Goal: Information Seeking & Learning: Find specific fact

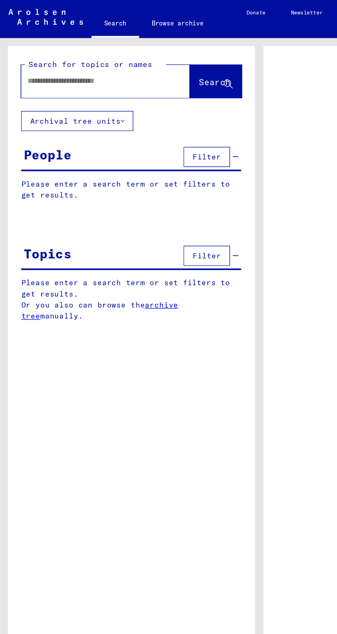
click at [44, 54] on input "text" at bounding box center [62, 52] width 89 height 7
type input "**********"
click at [136, 58] on button "Search" at bounding box center [140, 52] width 34 height 21
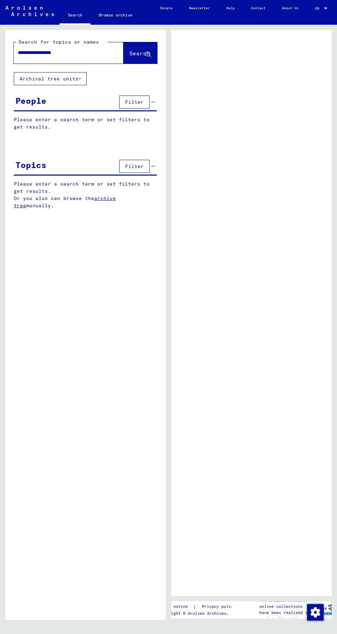
click at [129, 53] on span "Search" at bounding box center [139, 53] width 21 height 7
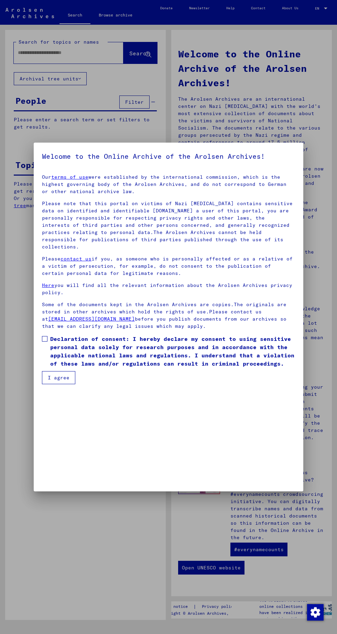
scroll to position [144, 0]
click at [48, 384] on button "I agree" at bounding box center [58, 377] width 33 height 13
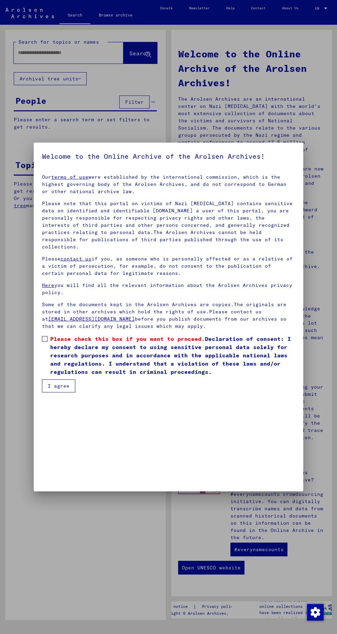
click at [35, 392] on mat-dialog-content "Our terms of use were established by the international commission, which is the…" at bounding box center [168, 281] width 269 height 224
click at [41, 392] on mat-dialog-content "Our terms of use were established by the international commission, which is the…" at bounding box center [168, 281] width 269 height 224
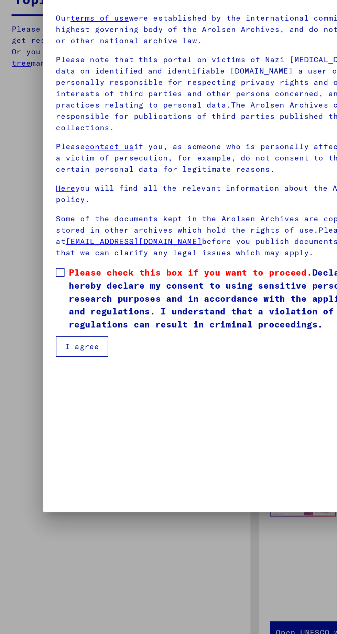
click at [44, 342] on span at bounding box center [44, 338] width 5 height 5
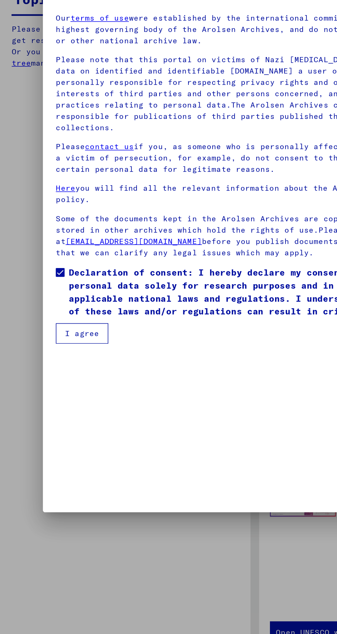
click at [48, 384] on button "I agree" at bounding box center [58, 377] width 33 height 13
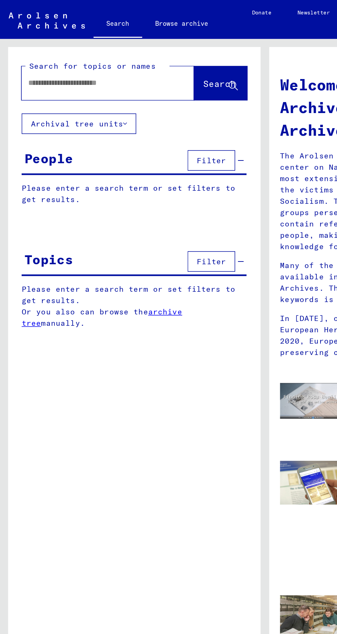
click at [31, 54] on input "text" at bounding box center [60, 52] width 85 height 7
type input "**********"
click at [139, 54] on span "Search" at bounding box center [139, 53] width 21 height 7
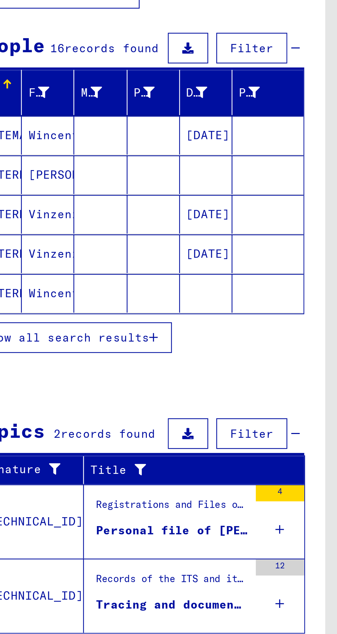
scroll to position [32, 0]
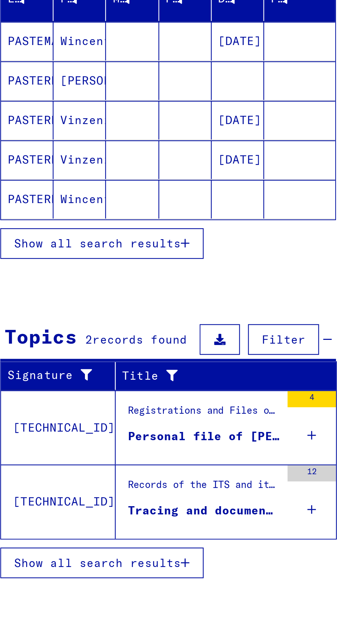
click at [105, 336] on div "Tracing and documentation case no. 747.595 for PASTERNAK, WINCENTY born 15.07.1…" at bounding box center [100, 339] width 65 height 7
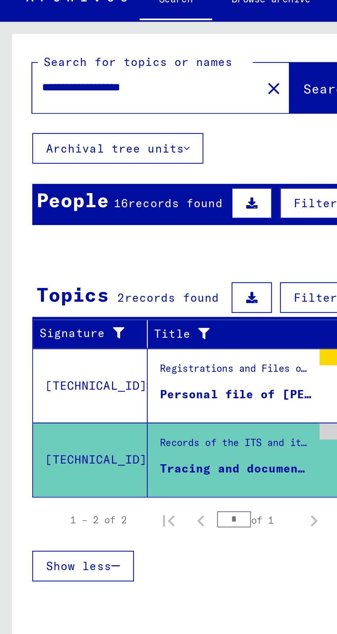
click at [99, 184] on div "Personal file of PASTERNAK, WINCENTY, born on 6-Apr-1922" at bounding box center [100, 183] width 65 height 7
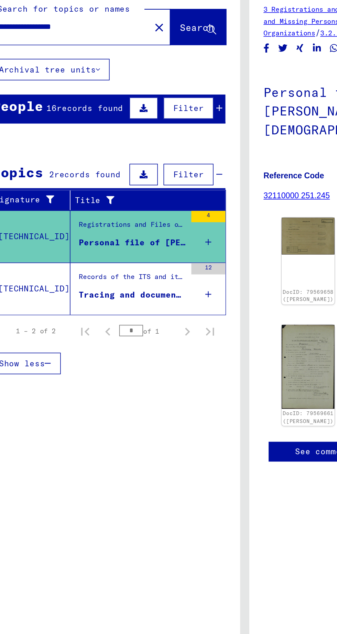
click at [35, 98] on div "People" at bounding box center [30, 101] width 31 height 12
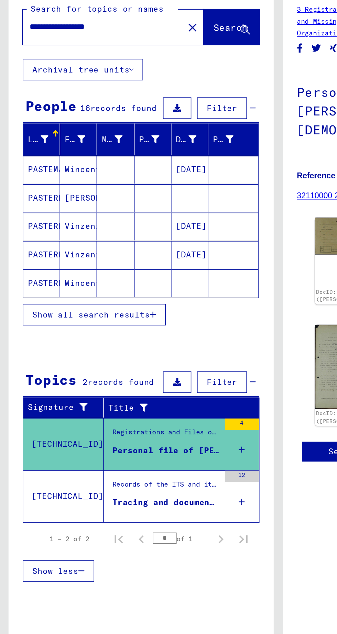
click at [23, 140] on mat-cell "PASTEMAK" at bounding box center [25, 139] width 22 height 17
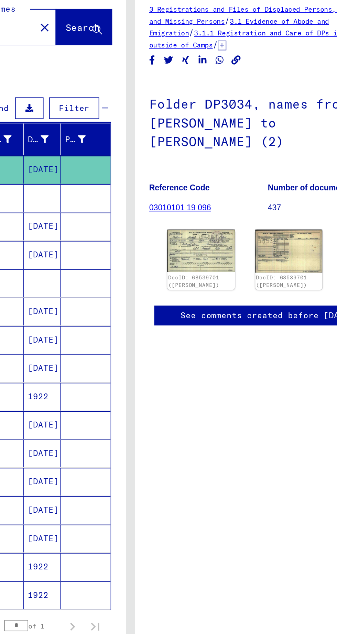
click at [207, 190] on img at bounding box center [211, 189] width 41 height 26
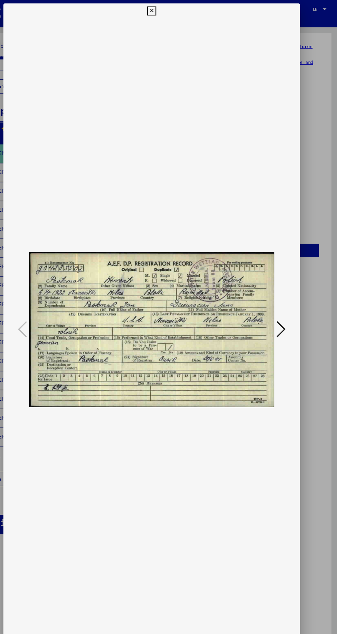
click at [164, 10] on button at bounding box center [168, 10] width 12 height 14
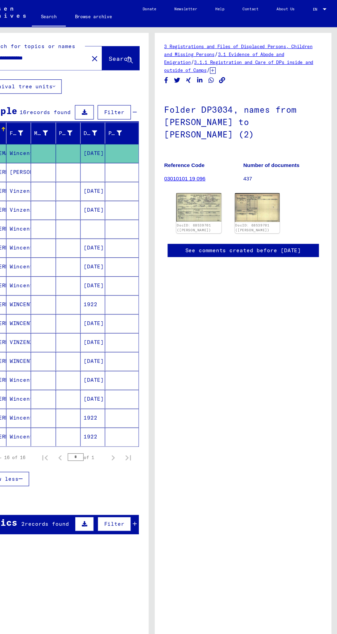
click at [259, 195] on img at bounding box center [264, 189] width 41 height 26
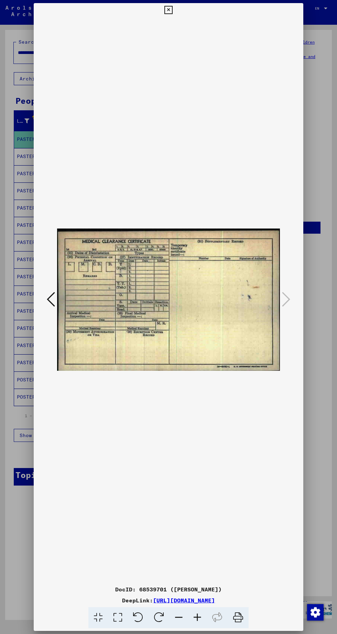
click at [153, 19] on img at bounding box center [168, 300] width 223 height 566
click at [162, 7] on div "DocID: 68539701 (Wincenty PASTEMAK) DeepLink: https://collections.arolsen-archi…" at bounding box center [168, 315] width 269 height 625
click at [161, 8] on div "DocID: 68539701 (Wincenty PASTEMAK) DeepLink: https://collections.arolsen-archi…" at bounding box center [168, 315] width 269 height 625
click at [164, 8] on button at bounding box center [168, 10] width 12 height 14
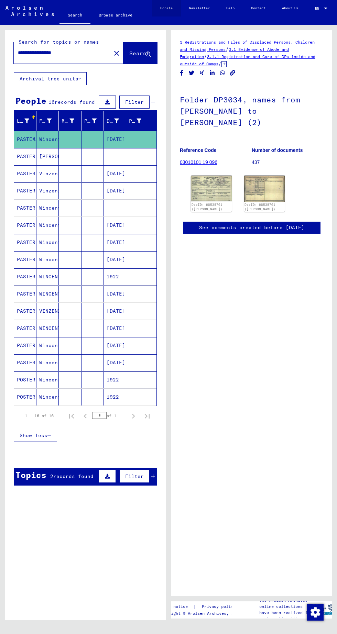
click at [164, 8] on link "Donate" at bounding box center [166, 8] width 29 height 16
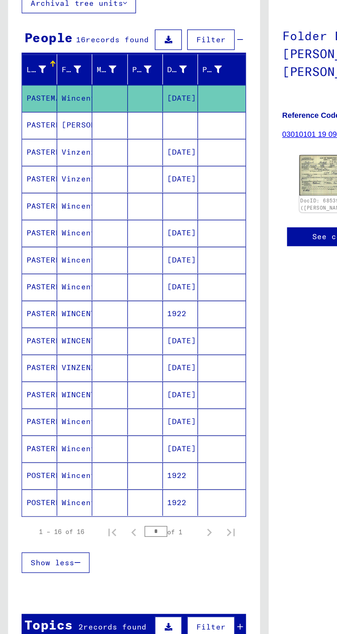
click at [46, 214] on mat-cell "Wincenty" at bounding box center [47, 208] width 22 height 17
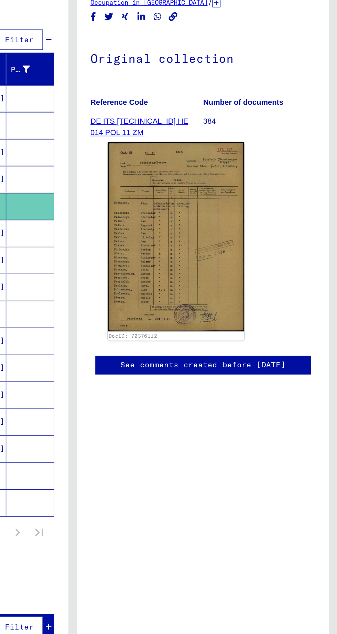
click at [256, 247] on img at bounding box center [234, 227] width 87 height 121
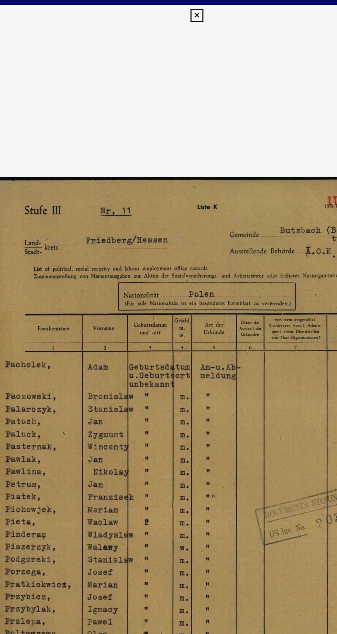
click at [163, 15] on button at bounding box center [168, 10] width 12 height 14
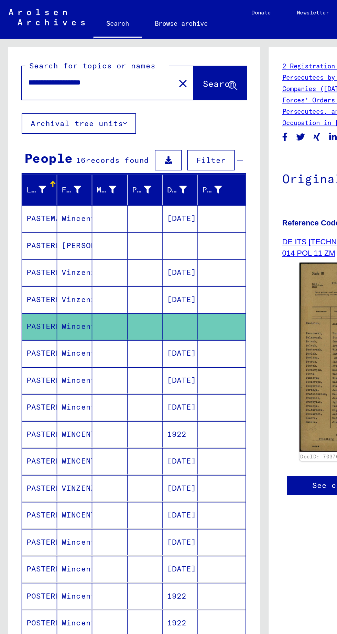
click at [46, 225] on mat-cell "Wincenty" at bounding box center [47, 225] width 22 height 17
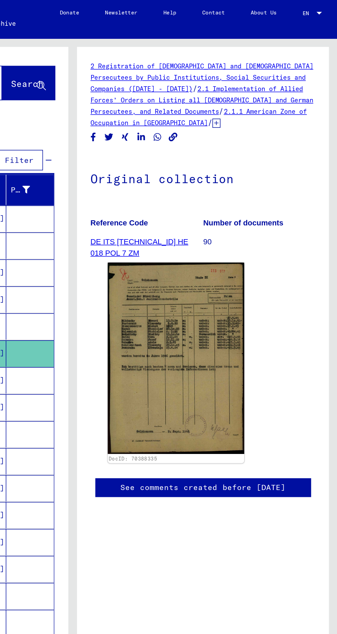
click at [246, 244] on img at bounding box center [234, 228] width 87 height 122
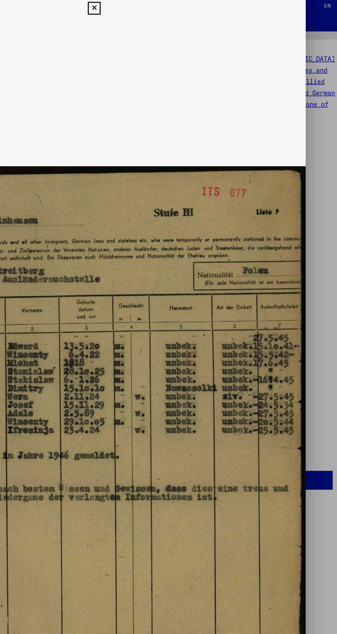
click at [168, 14] on icon at bounding box center [168, 10] width 8 height 8
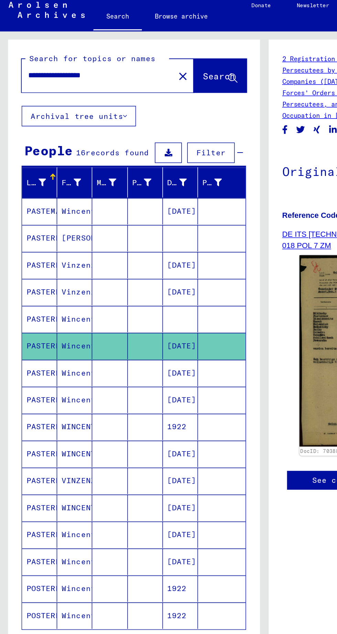
click at [117, 298] on mat-cell "06/06/1895" at bounding box center [115, 294] width 22 height 17
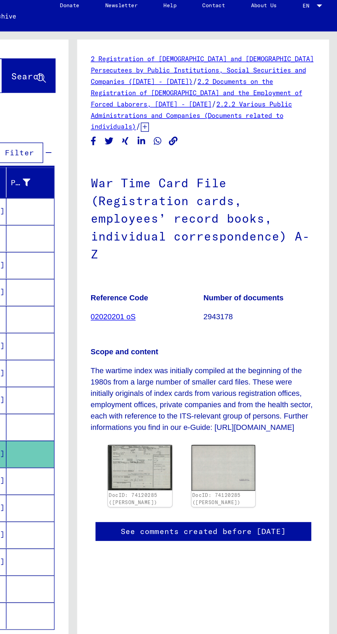
click at [222, 300] on img at bounding box center [211, 302] width 41 height 29
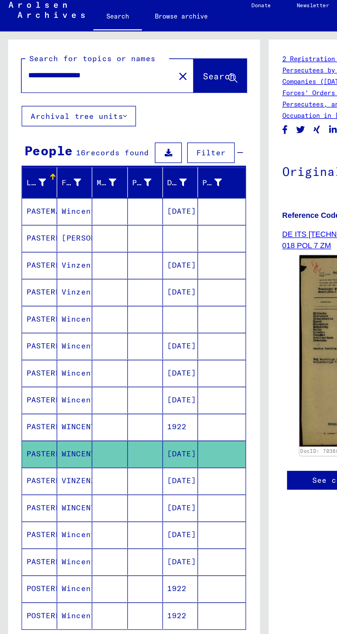
click at [35, 311] on mat-cell "PASTERNAK" at bounding box center [25, 311] width 22 height 17
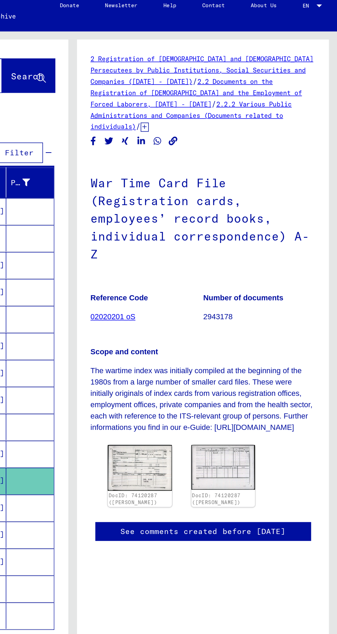
click at [220, 300] on img at bounding box center [211, 302] width 41 height 29
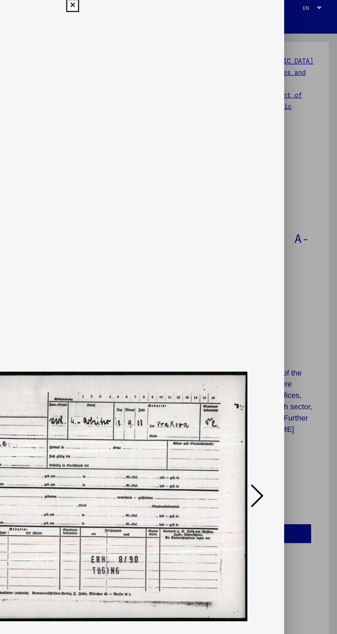
click at [167, 11] on icon at bounding box center [168, 7] width 8 height 8
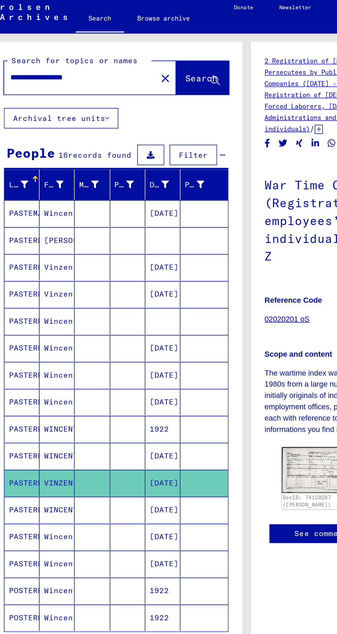
click at [86, 295] on mat-cell at bounding box center [92, 294] width 22 height 17
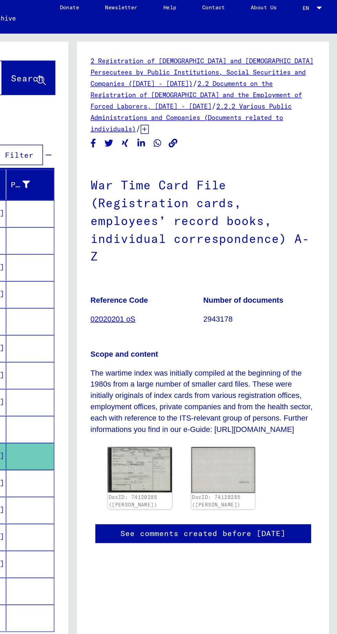
click at [276, 296] on img at bounding box center [264, 302] width 41 height 29
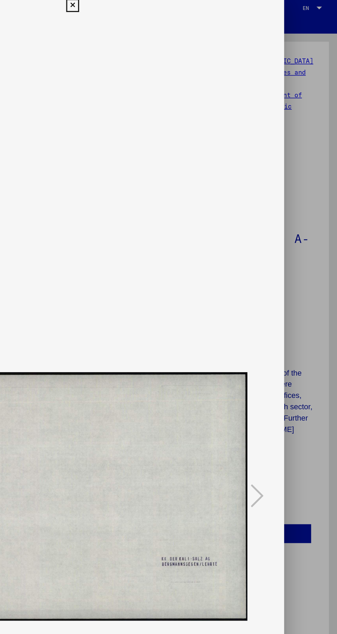
click at [168, 10] on icon at bounding box center [168, 7] width 8 height 8
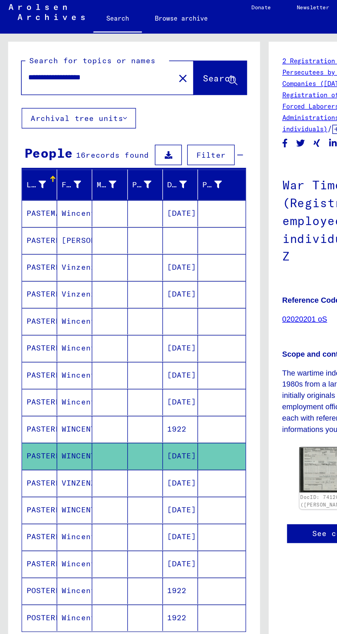
click at [49, 331] on mat-cell "WINCENTY" at bounding box center [47, 328] width 22 height 17
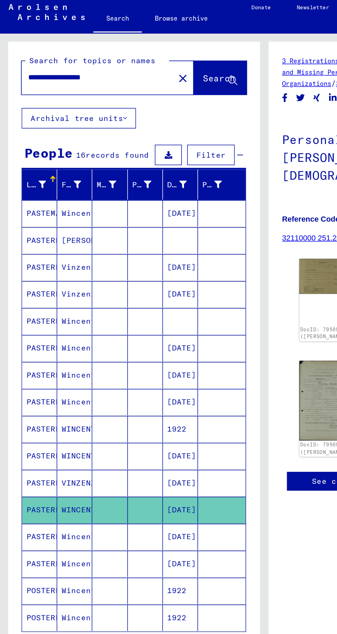
click at [43, 360] on mat-cell "Wincenty" at bounding box center [47, 362] width 22 height 17
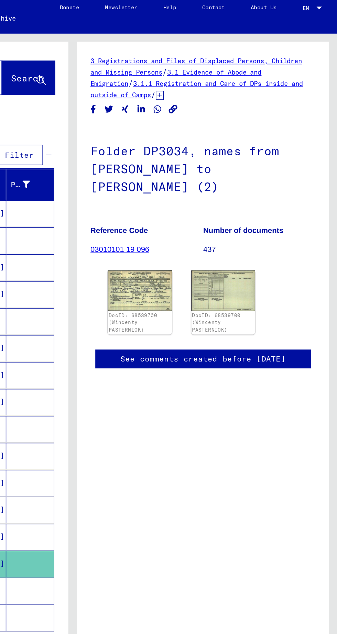
click at [199, 190] on img at bounding box center [211, 189] width 41 height 26
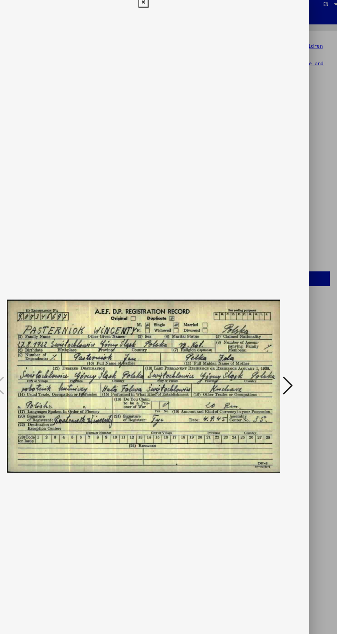
click at [162, 7] on div "DocID: 68539700 (Wincenty PASTERNIOK) DeepLink: https://collections.arolsen-arc…" at bounding box center [168, 336] width 269 height 672
click at [164, 18] on img at bounding box center [168, 320] width 223 height 612
click at [159, 6] on div "DocID: 68539700 (Wincenty PASTERNIOK) DeepLink: https://collections.arolsen-arc…" at bounding box center [168, 336] width 269 height 672
click at [166, 11] on icon at bounding box center [168, 7] width 8 height 8
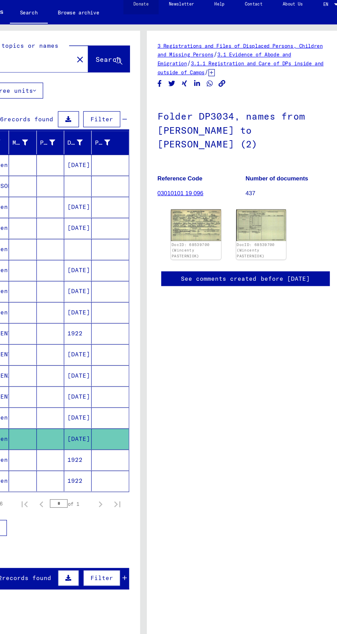
click at [164, 8] on link "Donate" at bounding box center [166, 8] width 29 height 16
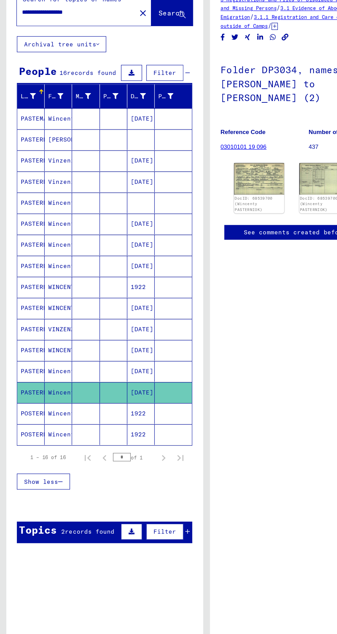
click at [73, 143] on mat-cell at bounding box center [70, 139] width 22 height 17
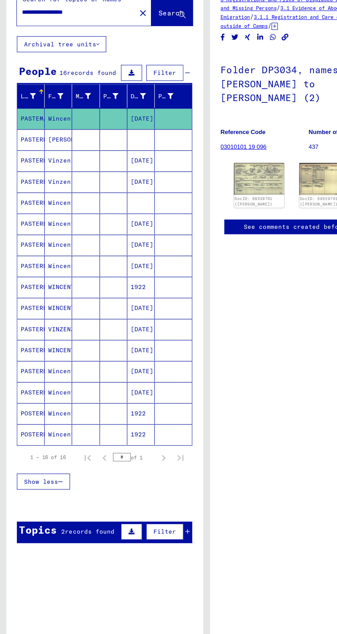
click at [58, 157] on mat-cell "Vincent" at bounding box center [47, 156] width 22 height 17
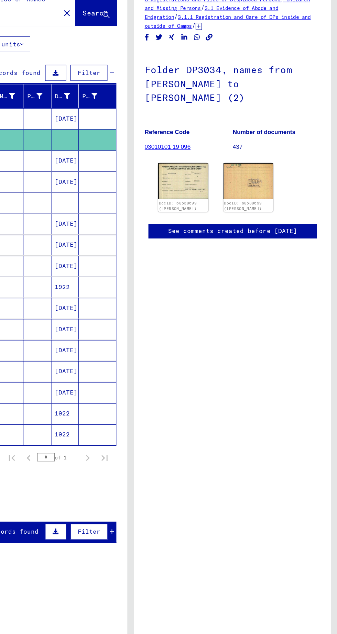
click at [199, 193] on img at bounding box center [211, 190] width 41 height 29
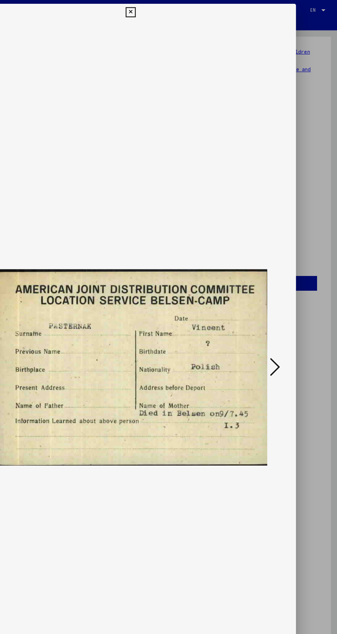
click at [287, 309] on button at bounding box center [286, 300] width 12 height 20
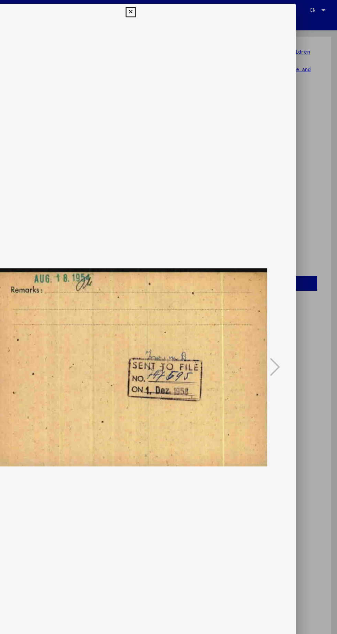
click at [168, 10] on icon at bounding box center [168, 10] width 8 height 8
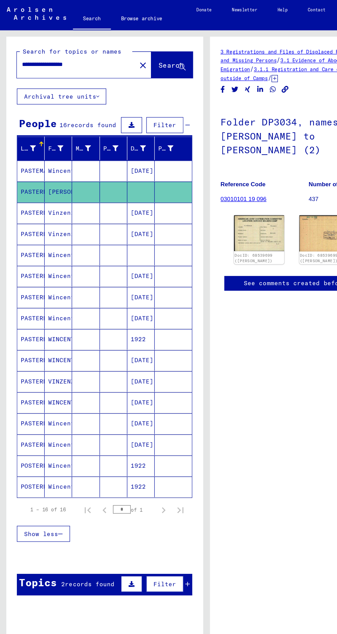
click at [52, 173] on mat-cell "Vinzenz" at bounding box center [47, 173] width 22 height 17
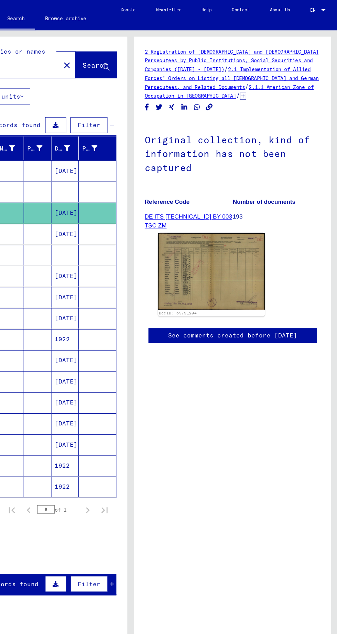
click at [241, 227] on img at bounding box center [234, 221] width 87 height 62
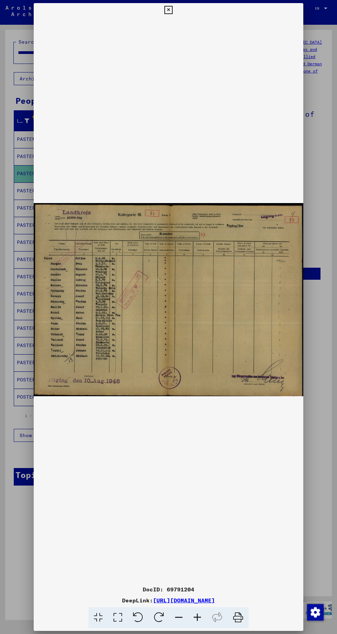
click at [157, 9] on div "DocID: 69791204 DeepLink: https://collections.arolsen-archives.org/en/document/…" at bounding box center [168, 315] width 269 height 625
click at [164, 8] on button at bounding box center [168, 10] width 12 height 14
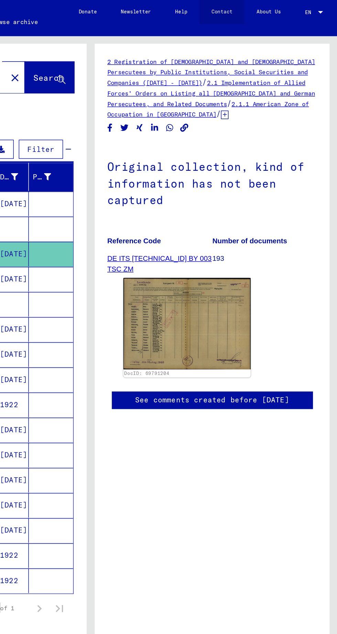
click at [254, 8] on link "Contact" at bounding box center [258, 8] width 31 height 16
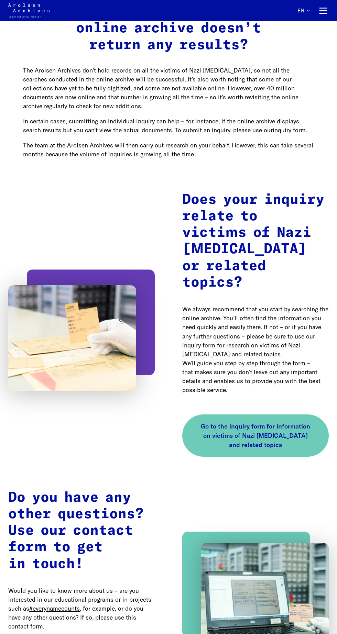
scroll to position [731, 0]
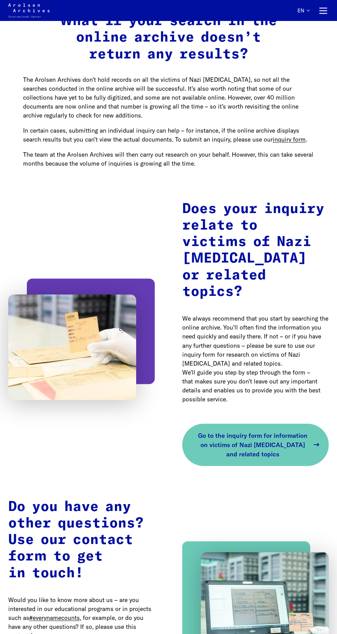
click at [253, 434] on span "Go to the inquiry form for information on victims of Nazi [MEDICAL_DATA] and re…" at bounding box center [252, 445] width 113 height 28
